Goal: Information Seeking & Learning: Learn about a topic

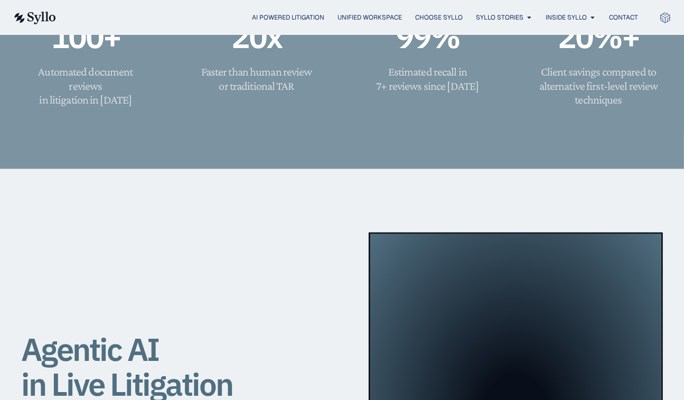
scroll to position [602, 0]
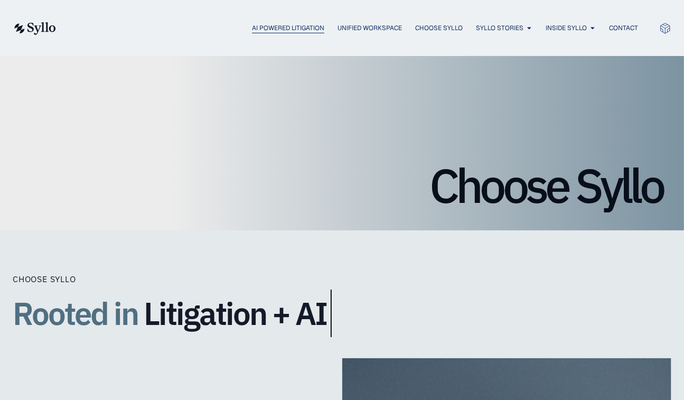
click at [282, 26] on span "AI Powered Litigation" at bounding box center [288, 28] width 72 height 10
